Goal: Obtain resource: Download file/media

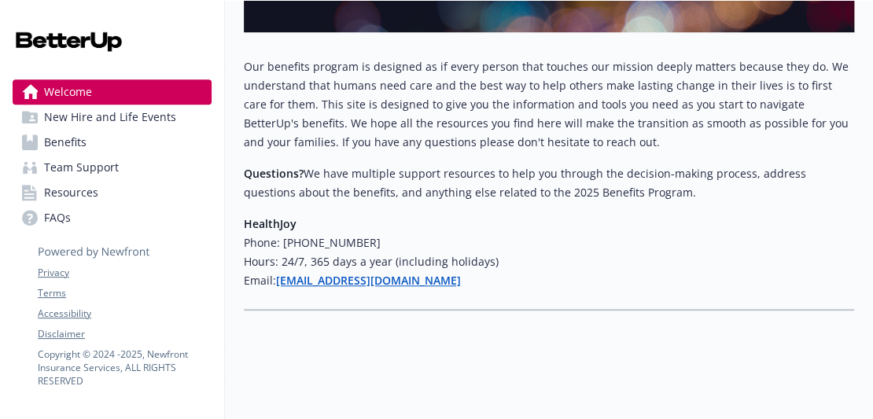
click at [117, 116] on span "New Hire and Life Events" at bounding box center [110, 117] width 132 height 25
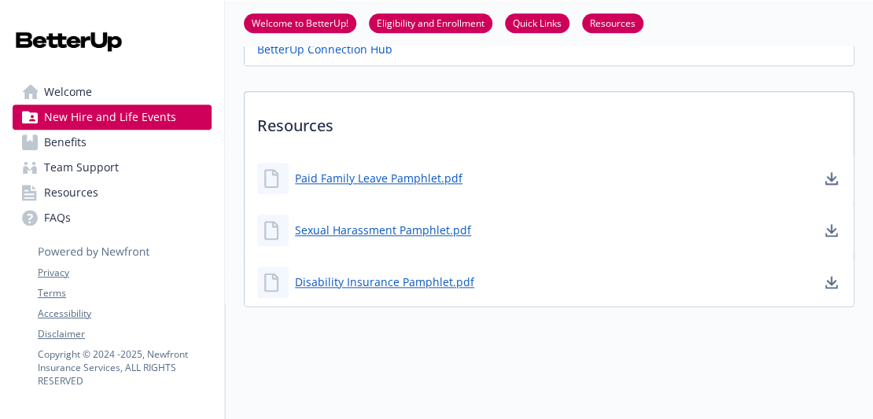
scroll to position [522, 0]
click at [83, 137] on span "Benefits" at bounding box center [65, 142] width 42 height 25
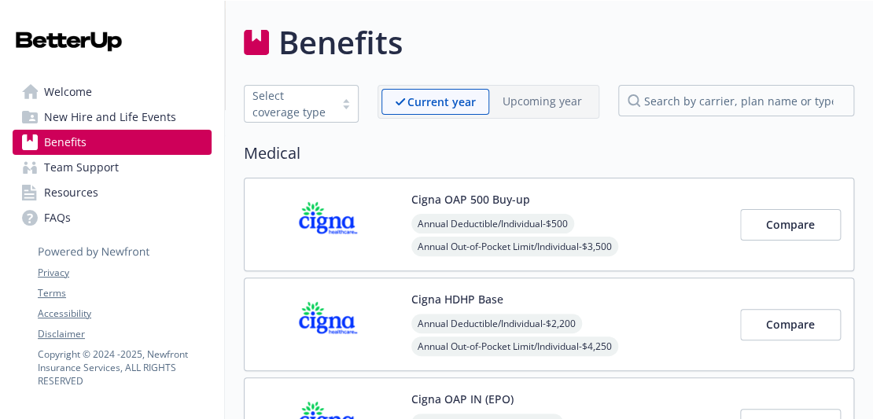
click at [351, 109] on div at bounding box center [346, 104] width 24 height 13
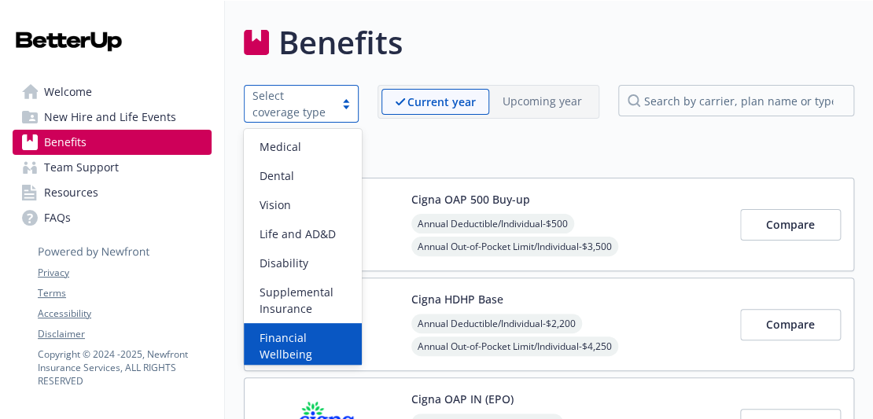
click at [292, 342] on span "Financial Wellbeing" at bounding box center [306, 346] width 93 height 33
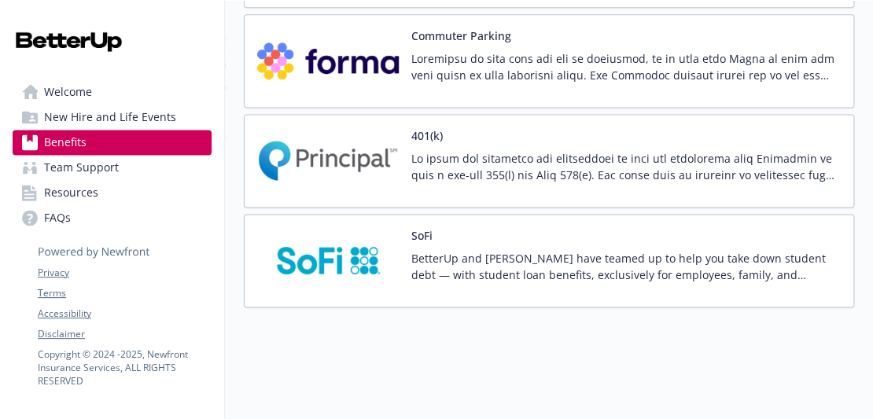
scroll to position [659, 0]
click at [665, 171] on p at bounding box center [626, 167] width 430 height 33
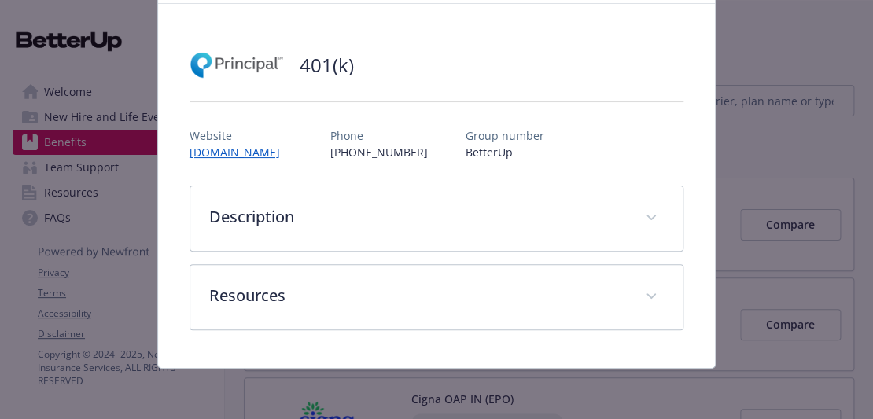
scroll to position [79, 0]
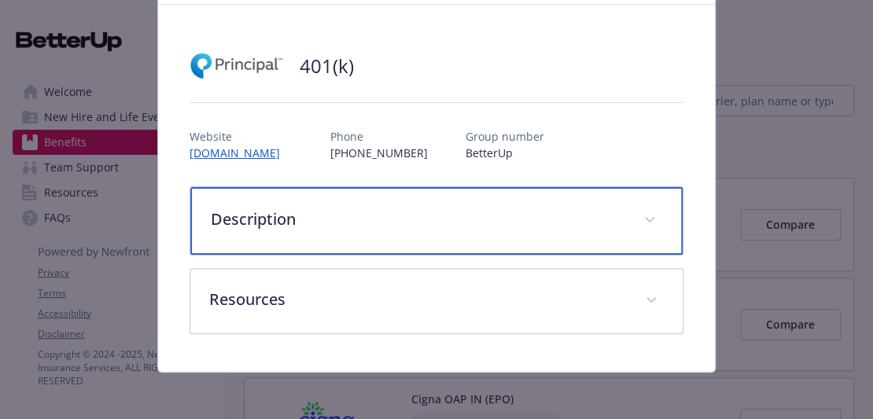
click at [650, 222] on span "details for plan Financial Wellbeing - 401(k) - 401(k)" at bounding box center [649, 220] width 25 height 25
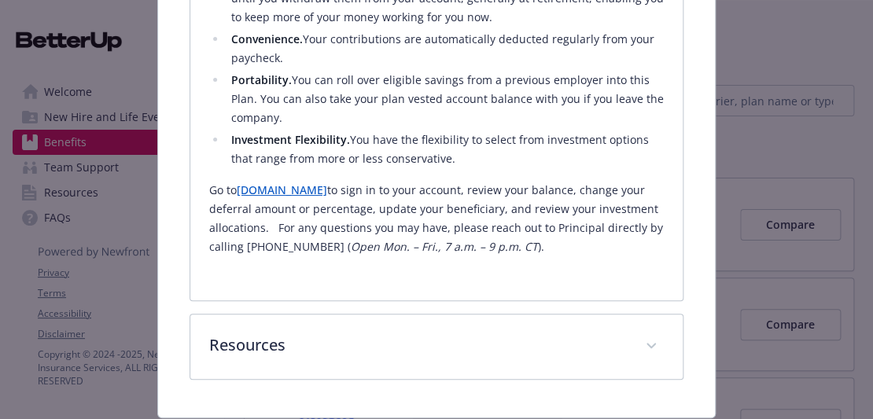
scroll to position [591, 0]
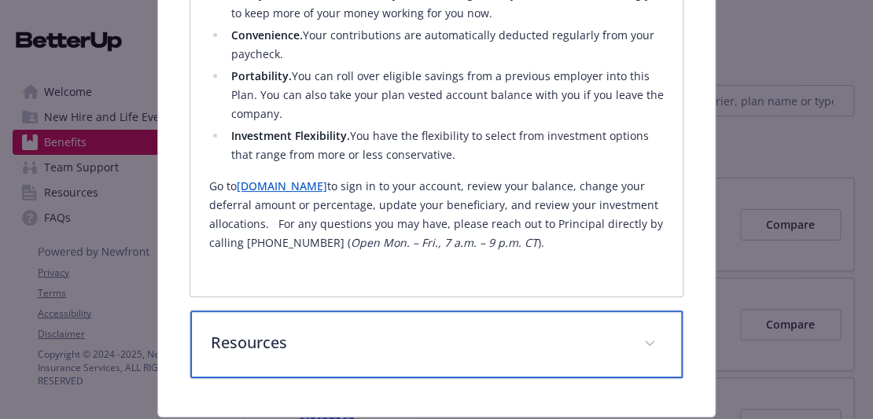
click at [633, 338] on div "Resources" at bounding box center [436, 345] width 493 height 68
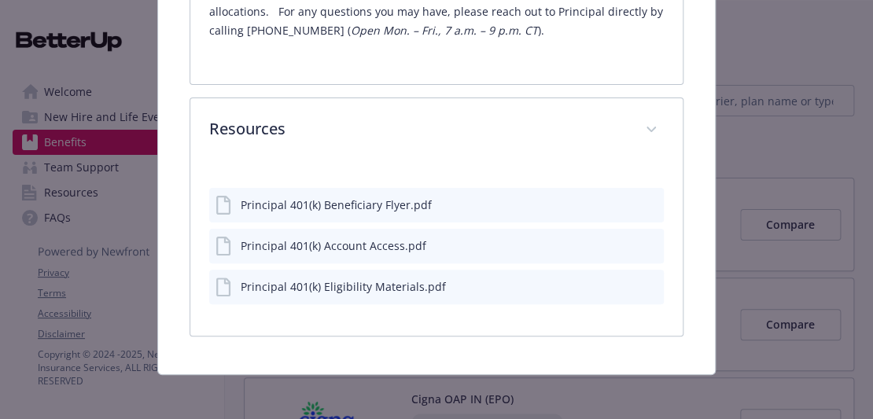
scroll to position [801, 0]
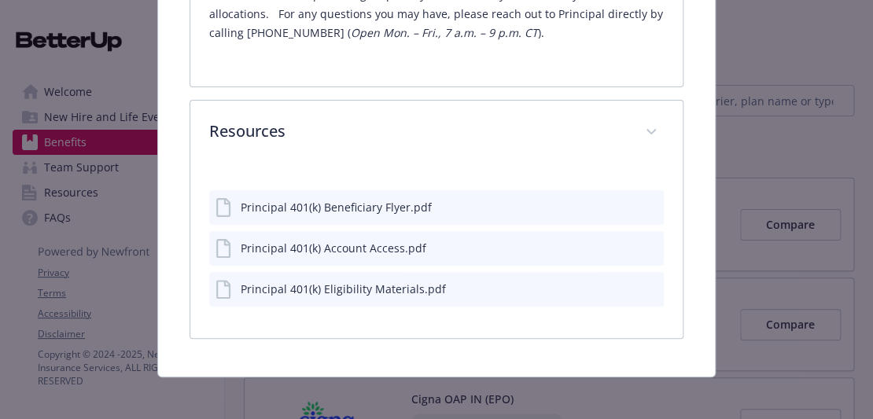
click at [621, 199] on icon "download file" at bounding box center [624, 205] width 13 height 13
click at [625, 240] on icon "download file" at bounding box center [625, 244] width 10 height 9
click at [622, 281] on icon "download file" at bounding box center [625, 285] width 10 height 9
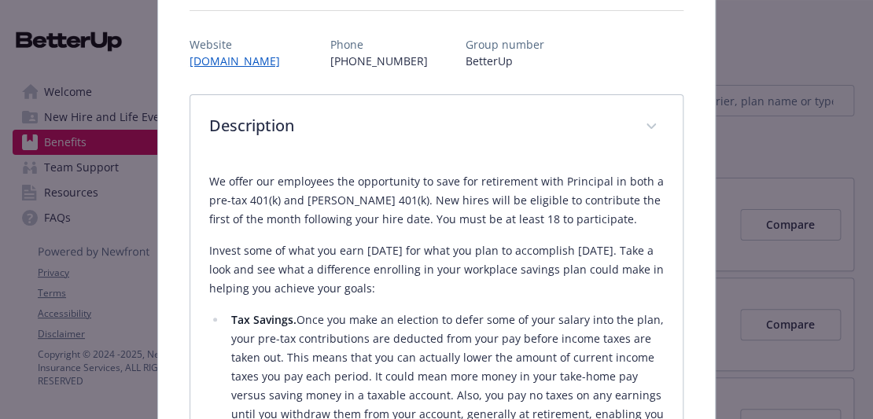
scroll to position [164, 0]
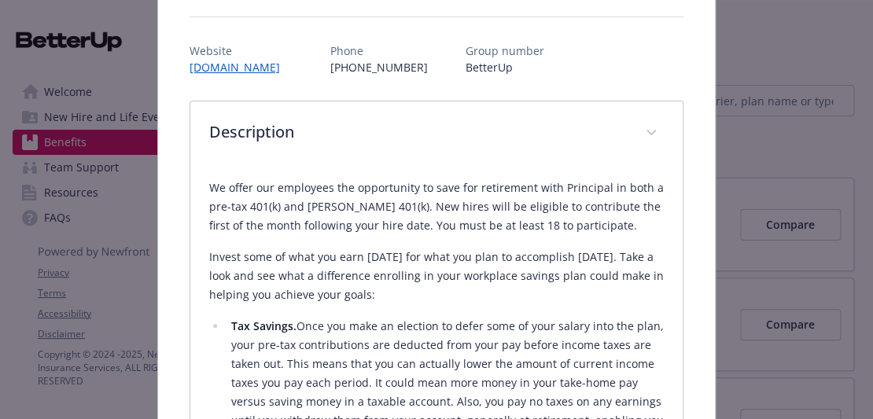
drag, startPoint x: 541, startPoint y: 264, endPoint x: 197, endPoint y: 120, distance: 372.4
click at [197, 120] on div "Description We offer our employees the opportunity to save for retirement with …" at bounding box center [437, 412] width 494 height 623
copy div "Loremipsumd Si ametc adi elitseddo eiu temporincid ut labo etd magnaaliqu enim …"
